Goal: Find specific page/section: Find specific page/section

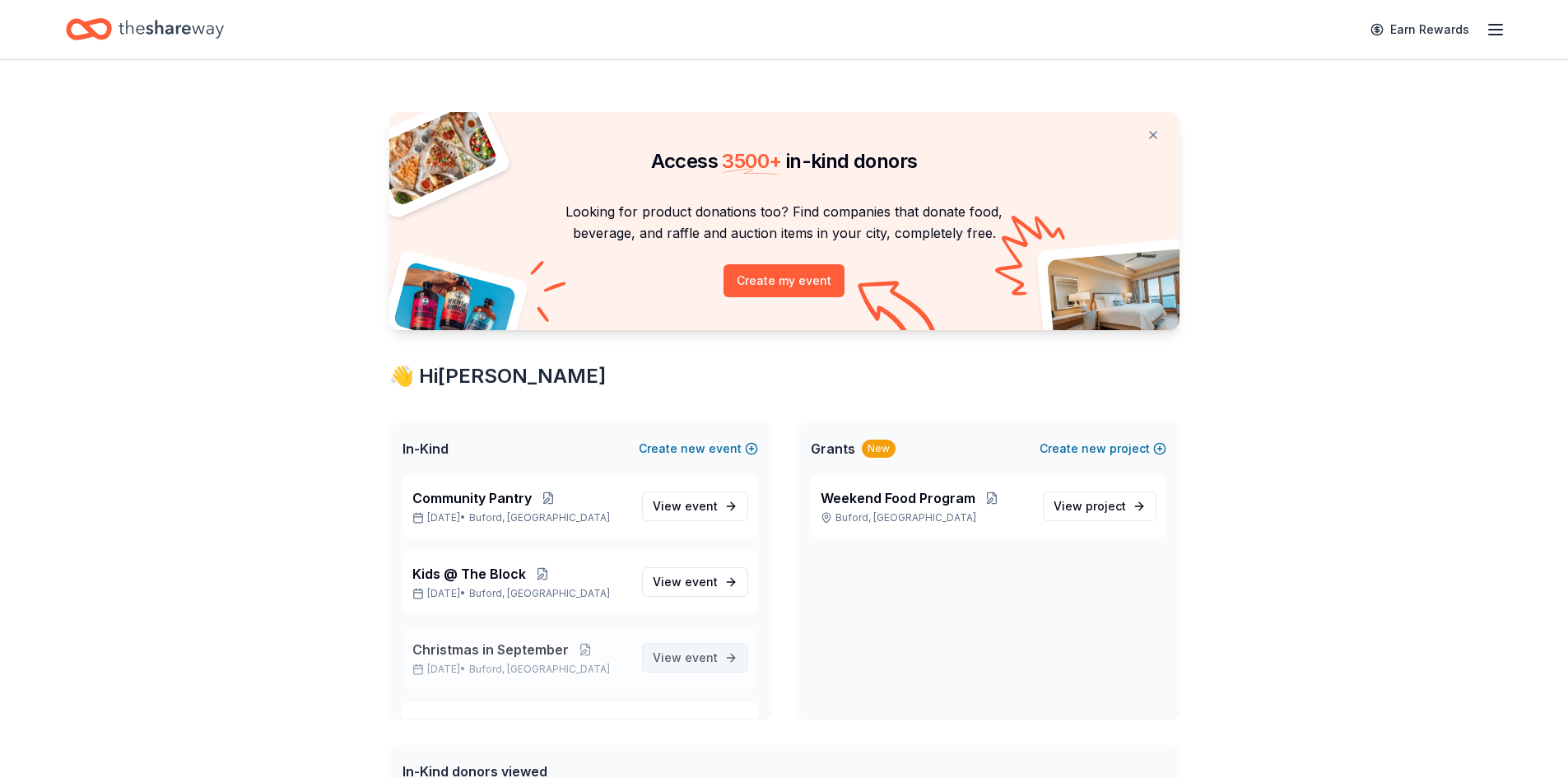
click at [685, 658] on span "event" at bounding box center [701, 657] width 33 height 14
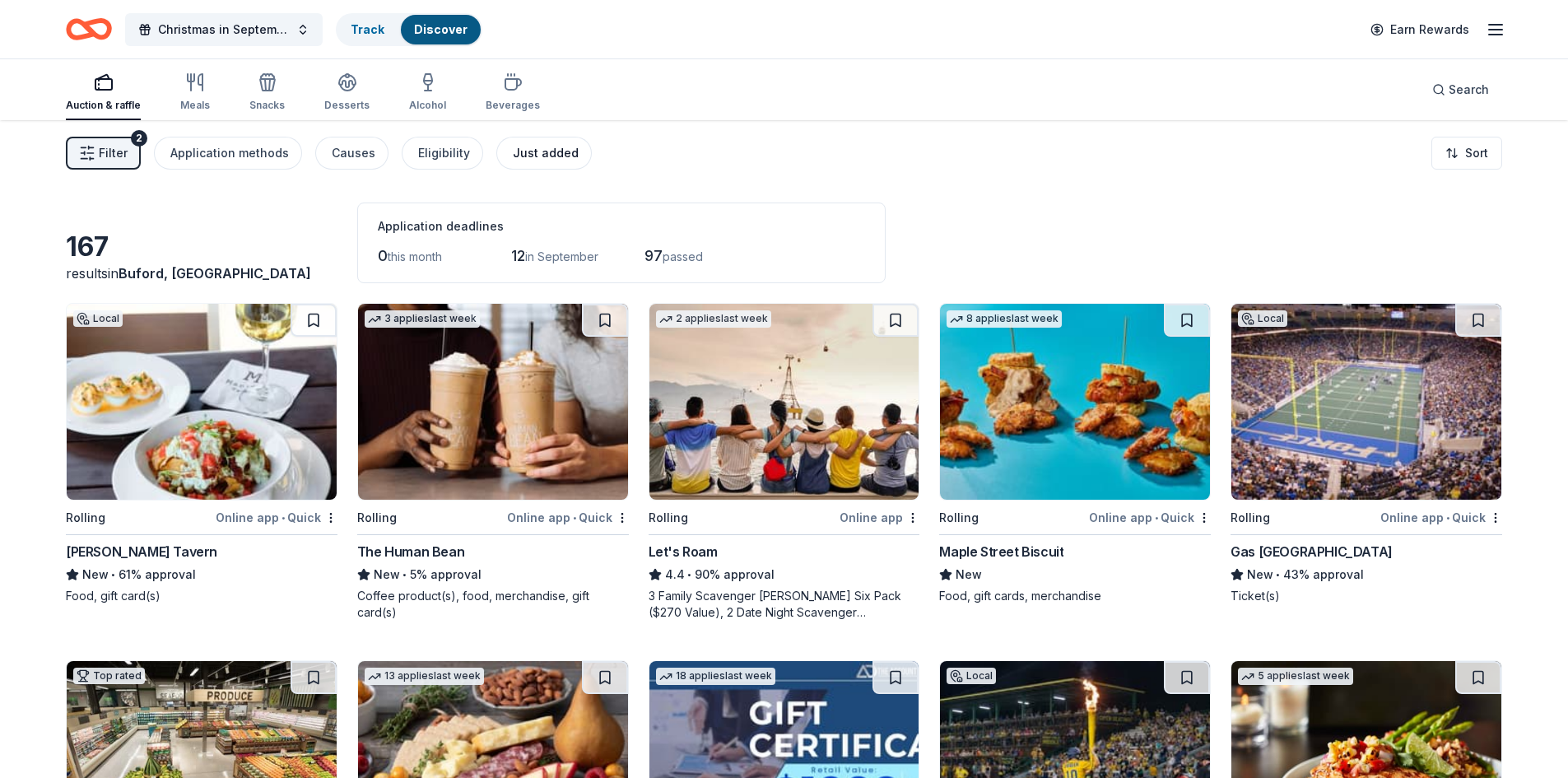
click at [499, 151] on button "Just added" at bounding box center [544, 153] width 96 height 33
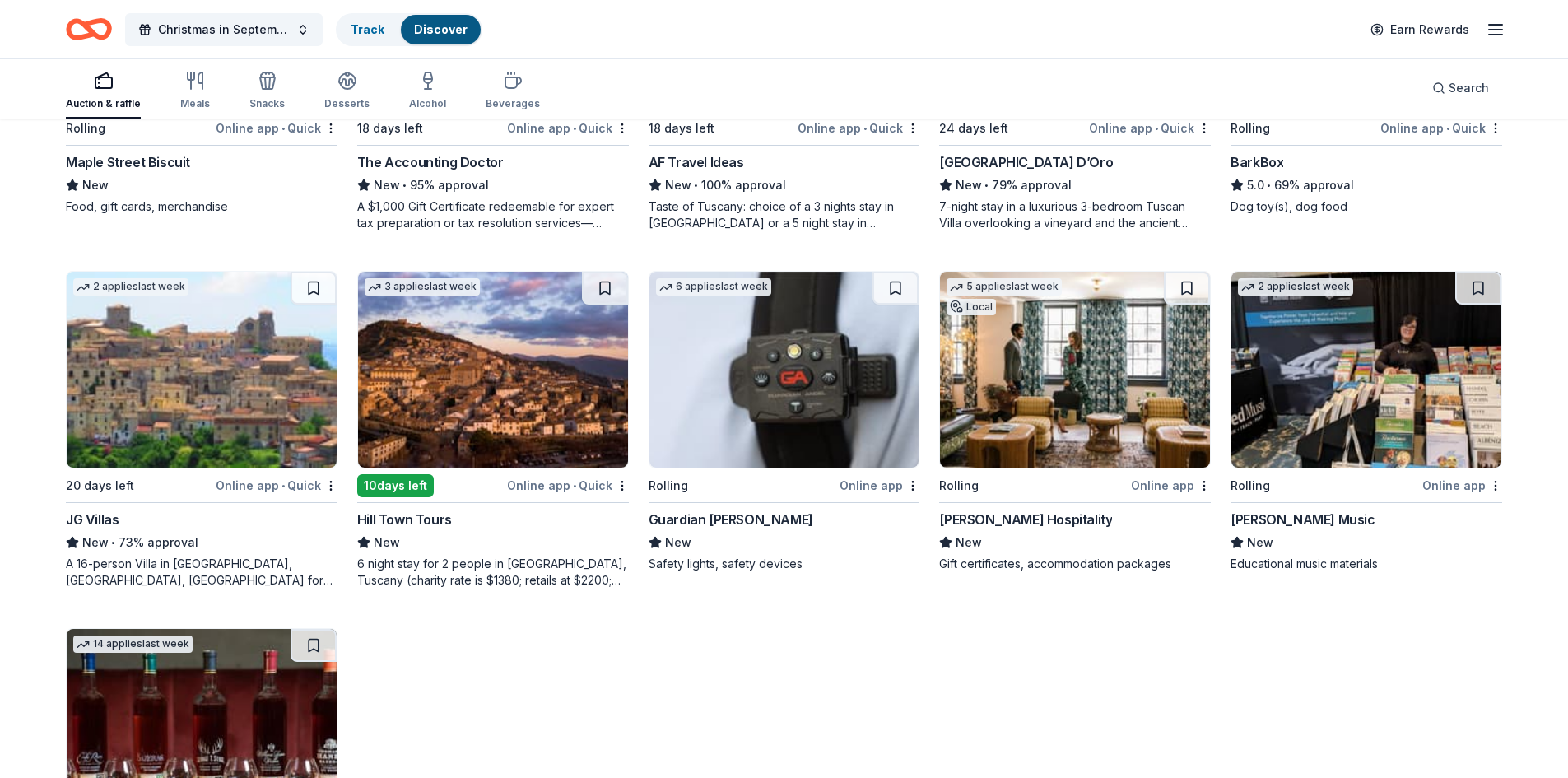
scroll to position [412, 0]
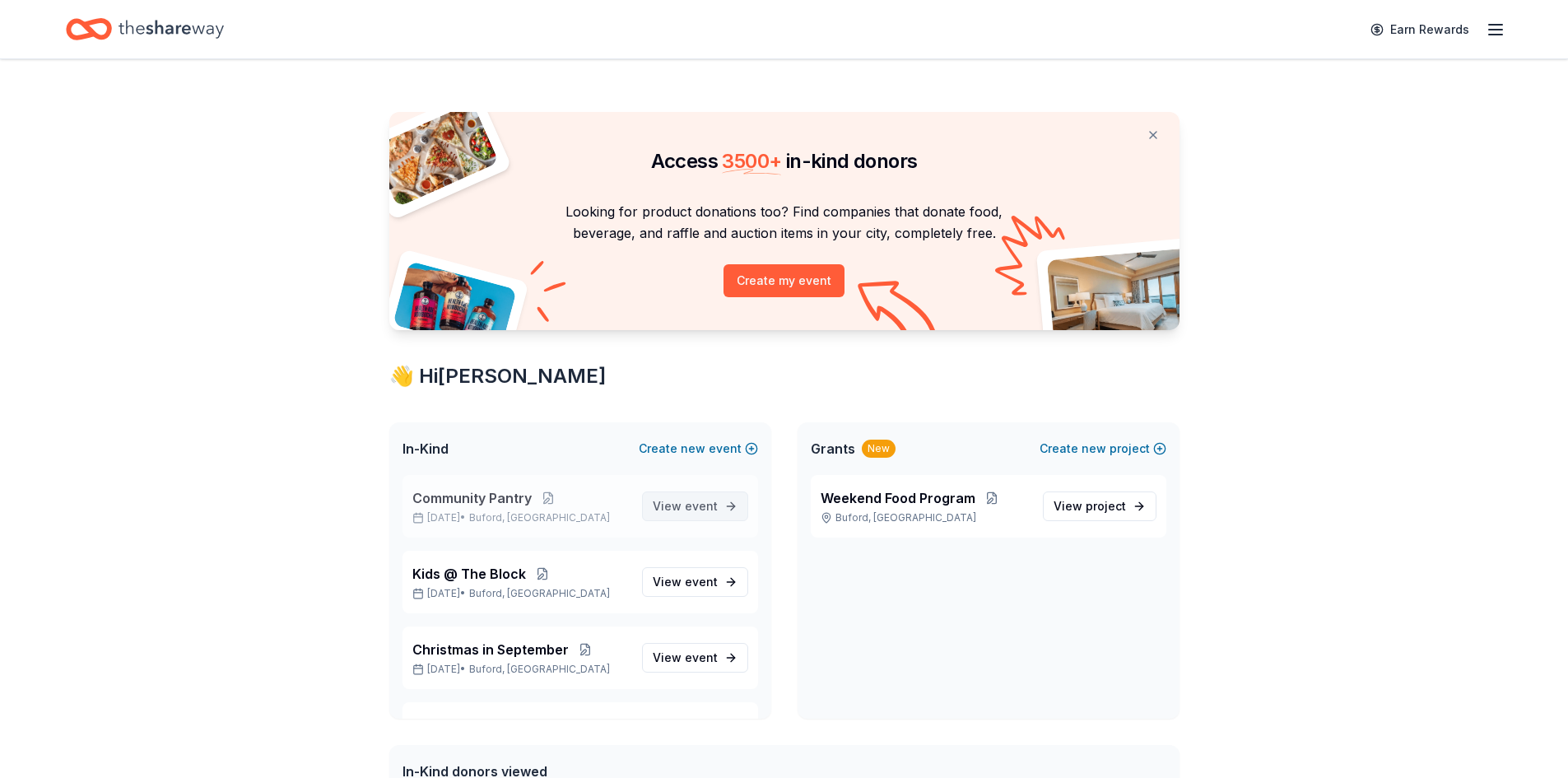
click at [688, 509] on span "event" at bounding box center [701, 505] width 33 height 14
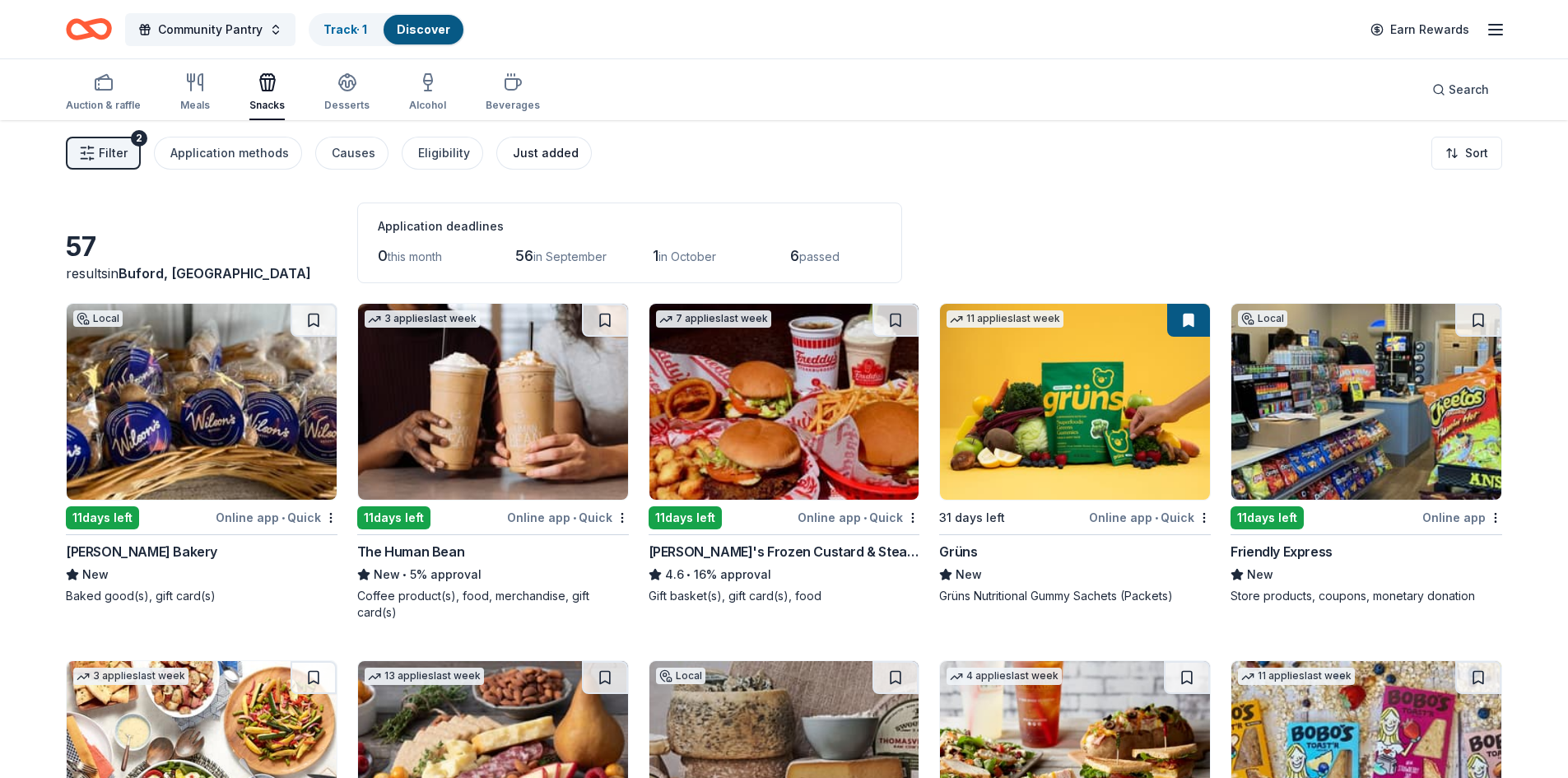
click at [521, 150] on div "Just added" at bounding box center [544, 152] width 65 height 19
